Goal: Find specific page/section: Find specific page/section

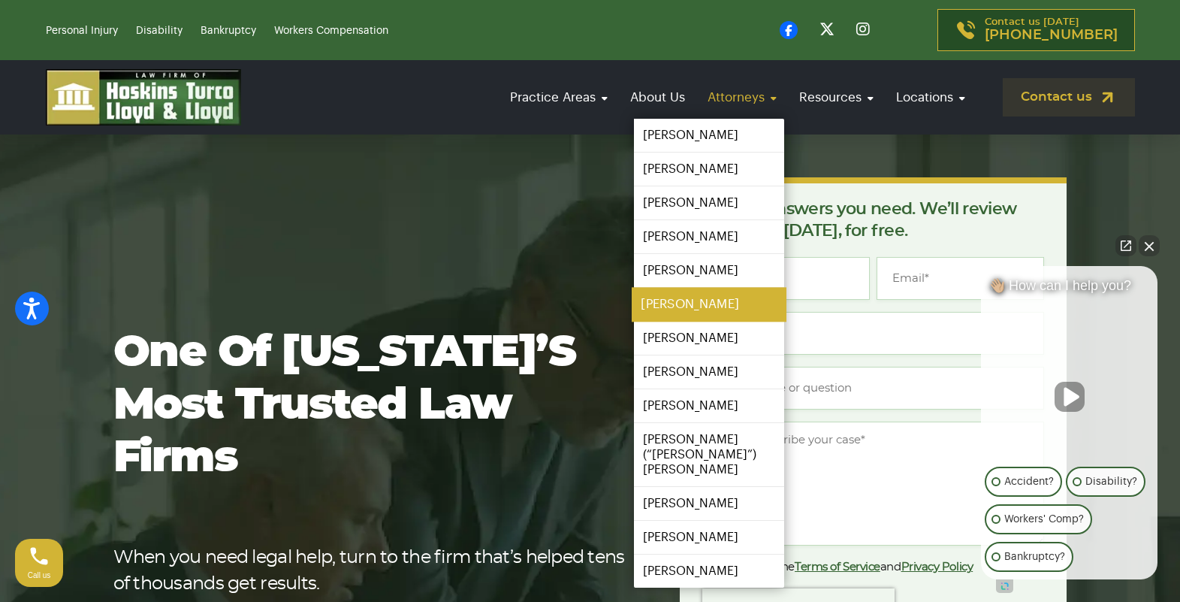
click at [683, 307] on link "[PERSON_NAME]" at bounding box center [709, 305] width 155 height 34
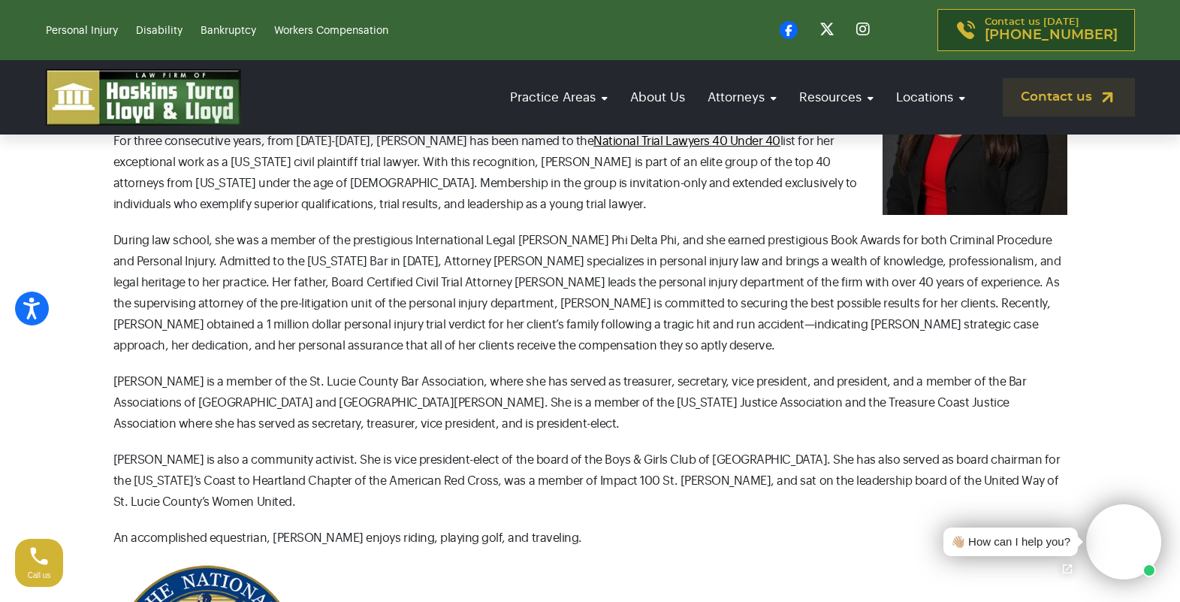
scroll to position [383, 0]
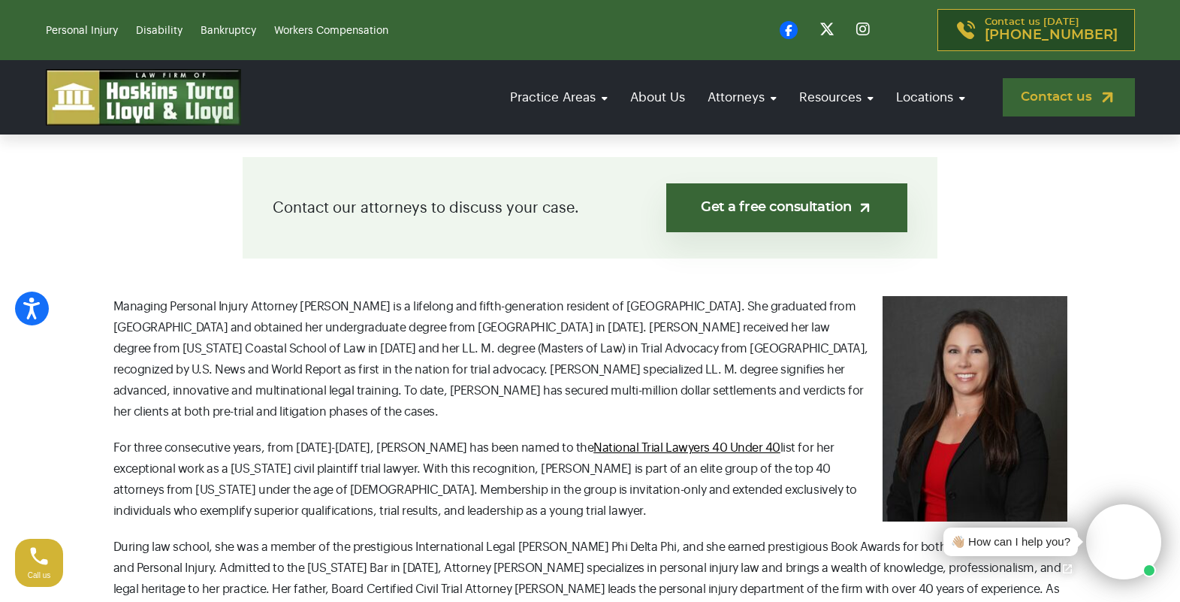
click at [1029, 101] on link "Contact us" at bounding box center [1069, 97] width 132 height 38
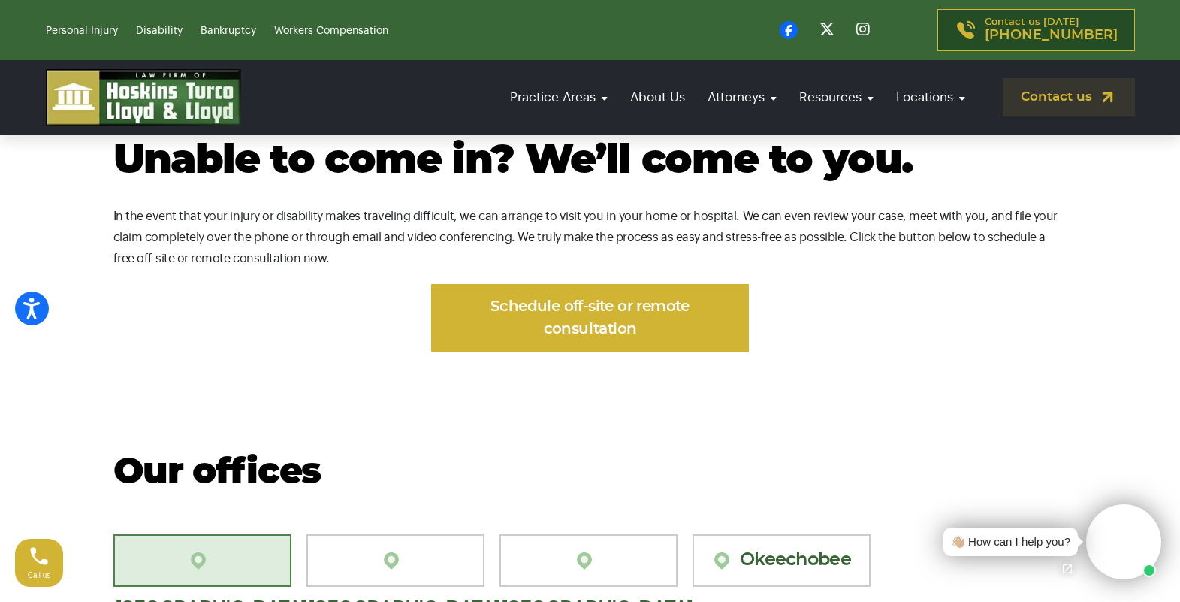
scroll to position [1456, 0]
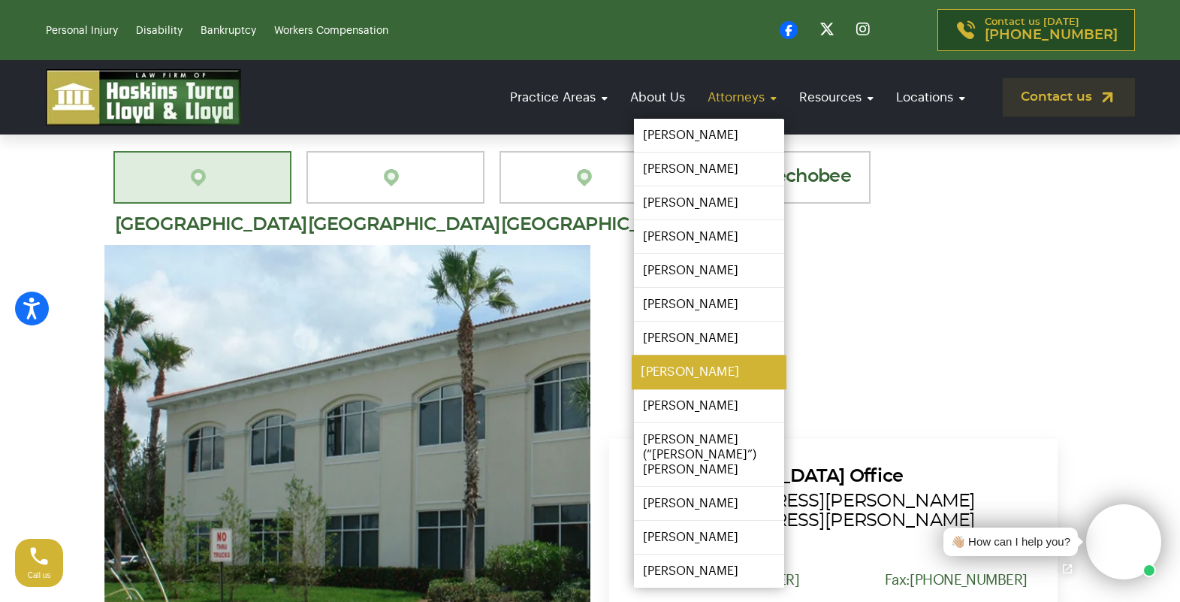
click at [691, 366] on link "[PERSON_NAME]" at bounding box center [709, 372] width 155 height 34
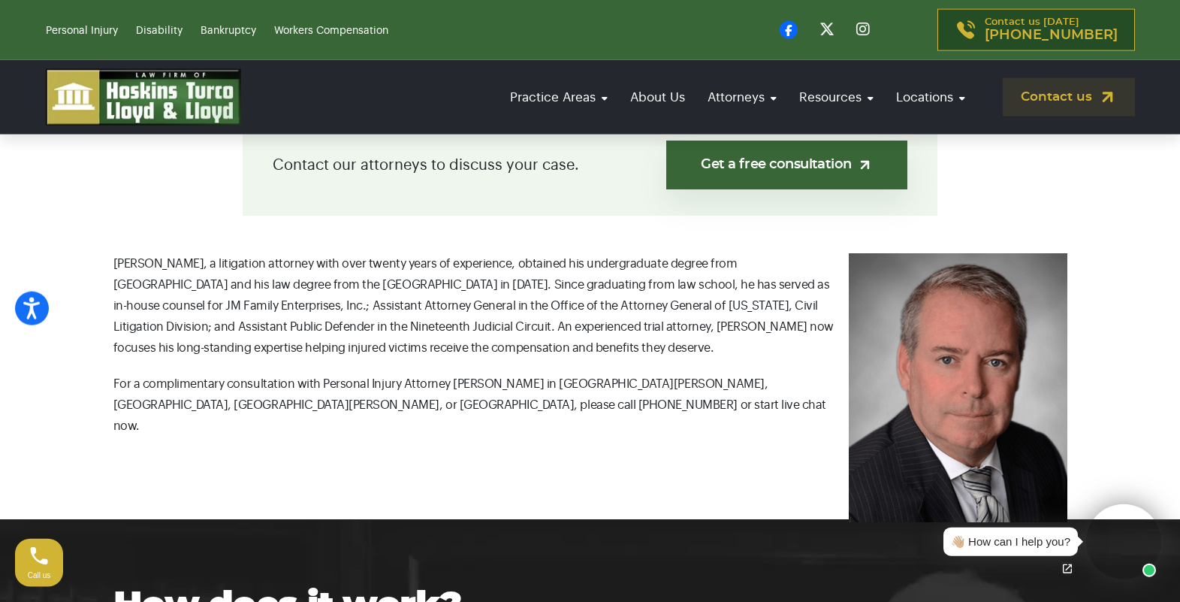
scroll to position [613, 0]
